Goal: Find contact information: Find contact information

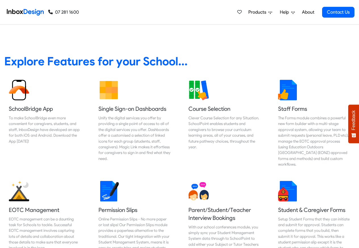
scroll to position [238, 0]
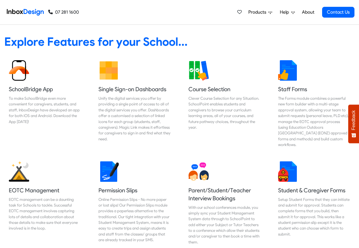
click at [257, 12] on span "Products" at bounding box center [258, 12] width 20 height 7
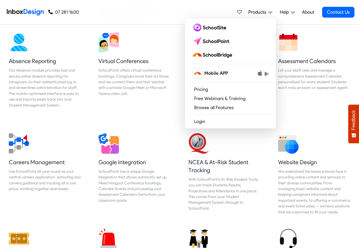
scroll to position [477, 0]
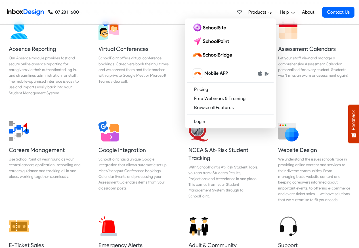
click at [355, 7] on nav "07 281 1600 07 281 1600 Products Mobile APP Pricing Free Webinars & Training Br…" at bounding box center [179, 12] width 359 height 25
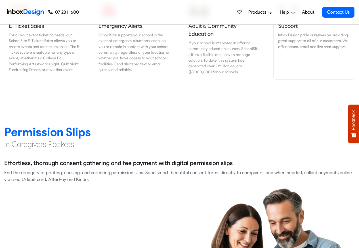
scroll to position [715, 0]
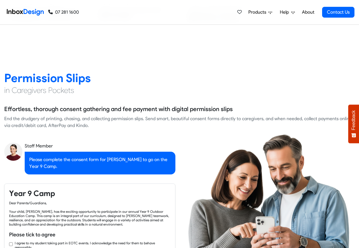
checkbox input "true"
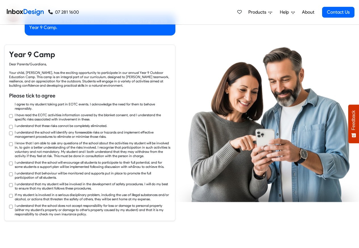
checkbox input "true"
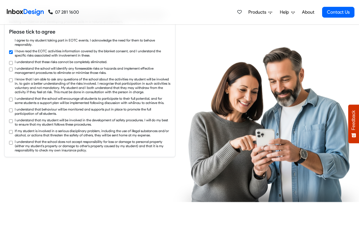
checkbox input "true"
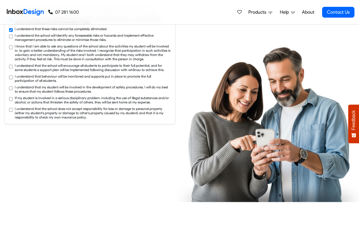
checkbox input "true"
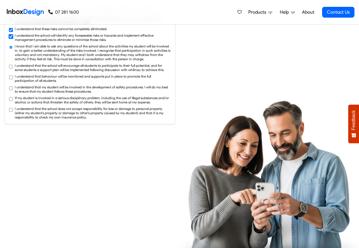
scroll to position [1055, 0]
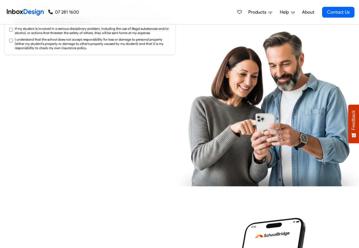
checkbox input "true"
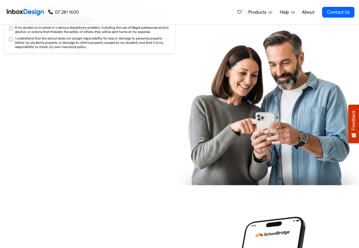
checkbox input "true"
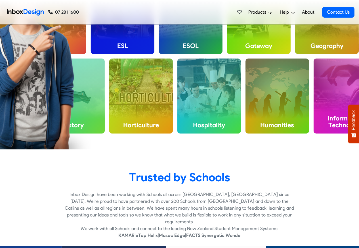
scroll to position [1736, 0]
